Goal: Find specific page/section: Find specific page/section

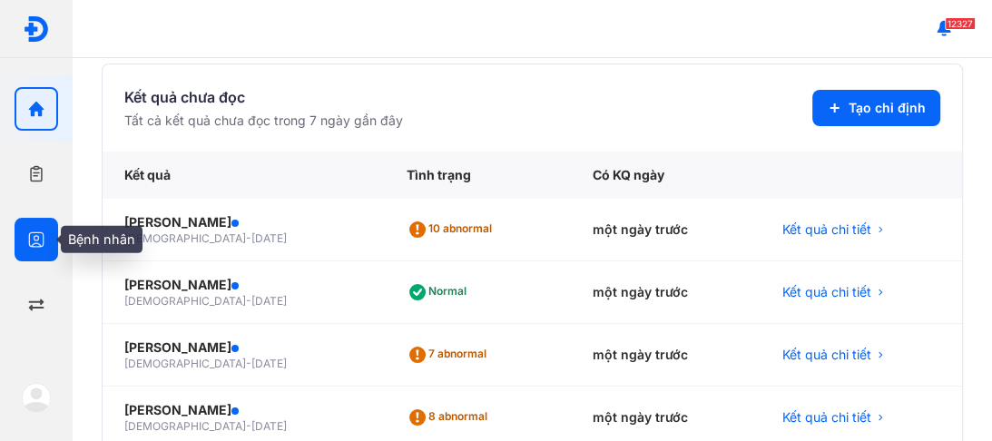
drag, startPoint x: 33, startPoint y: 233, endPoint x: 50, endPoint y: 229, distance: 17.8
click at [34, 233] on icon "button" at bounding box center [36, 240] width 18 height 18
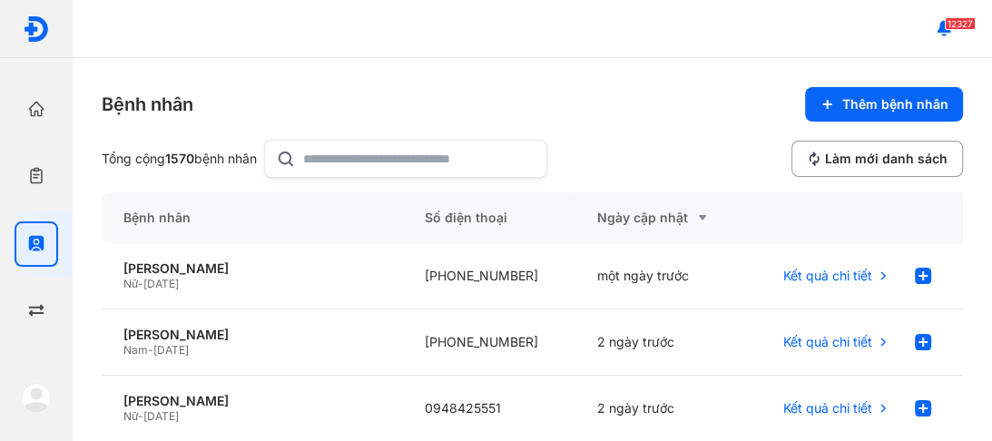
click at [306, 156] on div at bounding box center [405, 159] width 283 height 38
click at [306, 156] on input "text" at bounding box center [419, 159] width 232 height 36
click at [320, 156] on input "text" at bounding box center [419, 159] width 232 height 36
type input "**********"
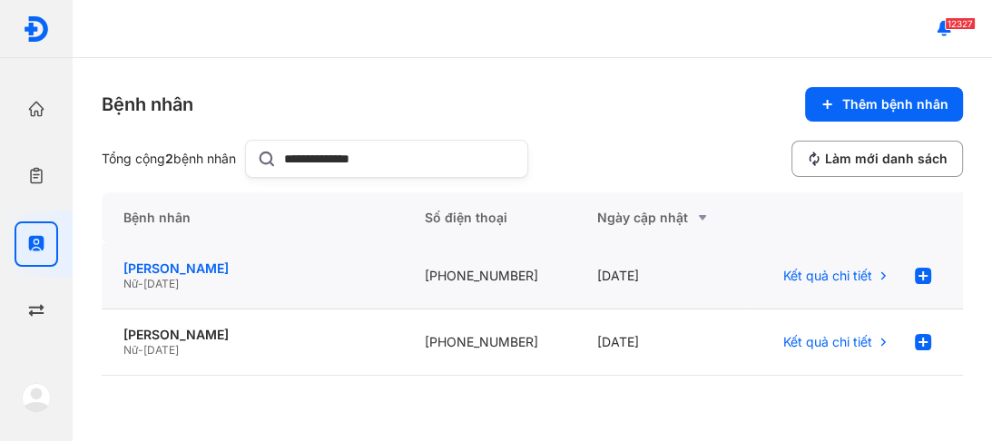
click at [180, 270] on div "[PERSON_NAME]" at bounding box center [252, 269] width 258 height 16
